Goal: Go to known website: Go to known website

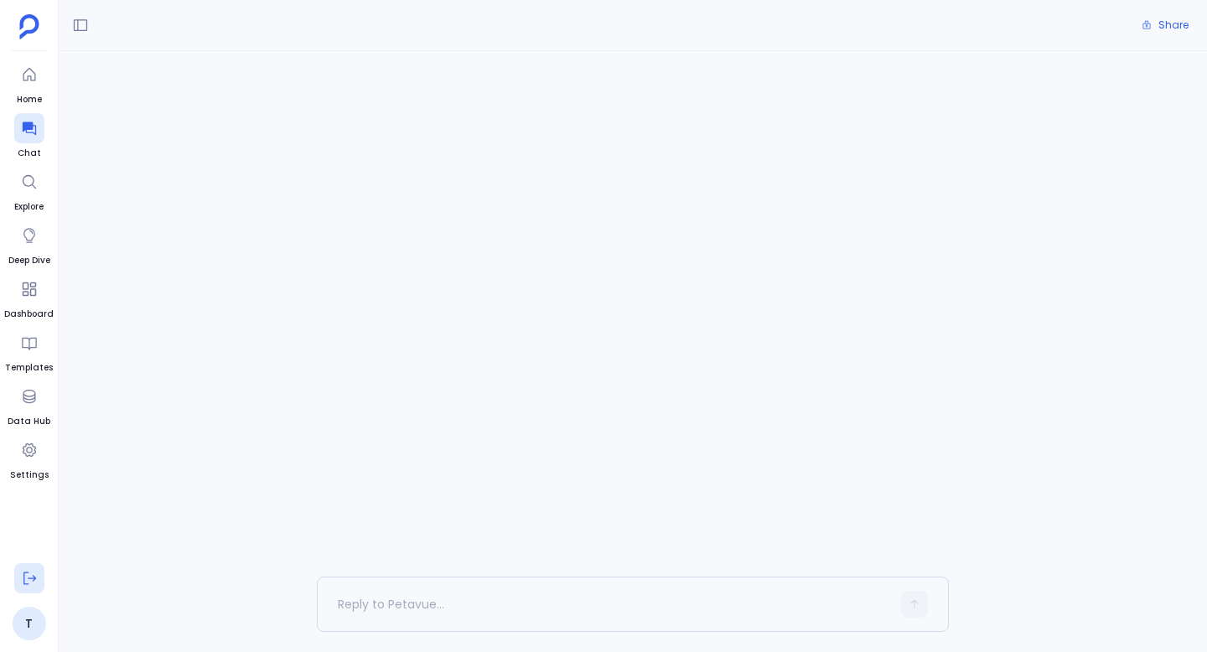
click at [31, 585] on icon at bounding box center [29, 578] width 17 height 17
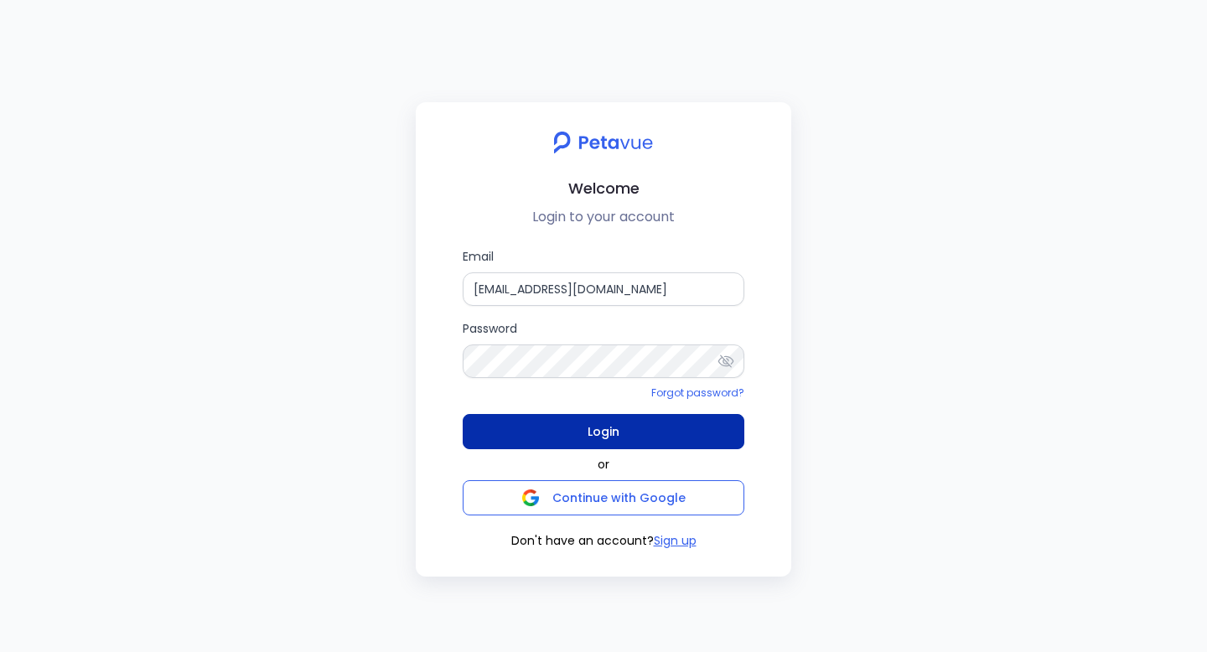
click at [610, 428] on span "Login" at bounding box center [604, 431] width 32 height 23
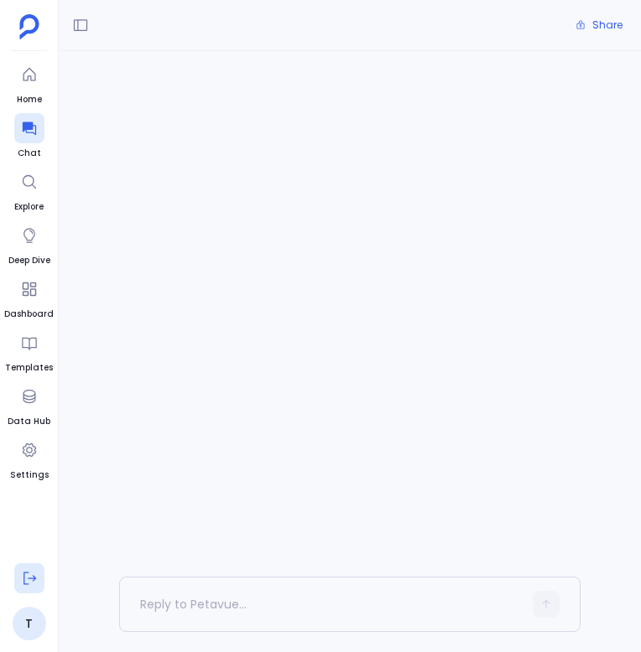
click at [31, 572] on icon at bounding box center [29, 578] width 17 height 17
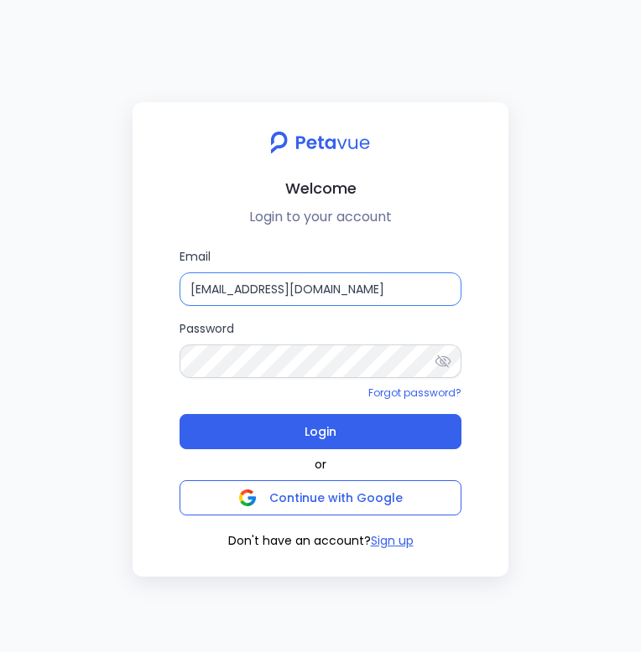
click at [349, 293] on input "[EMAIL_ADDRESS][DOMAIN_NAME]" at bounding box center [320, 290] width 282 height 34
click at [356, 284] on input "[EMAIL_ADDRESS][DOMAIN_NAME]" at bounding box center [320, 290] width 282 height 34
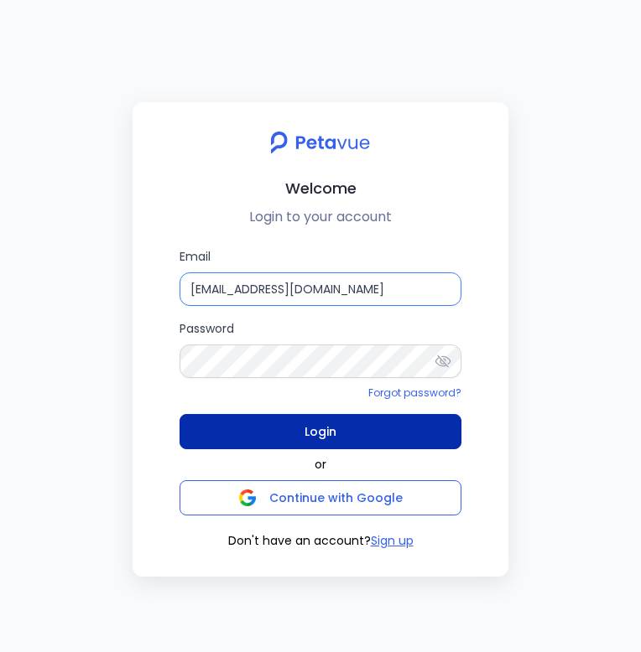
type input "[EMAIL_ADDRESS][DOMAIN_NAME]"
click at [338, 426] on button "Login" at bounding box center [320, 431] width 282 height 35
